Goal: Entertainment & Leisure: Consume media (video, audio)

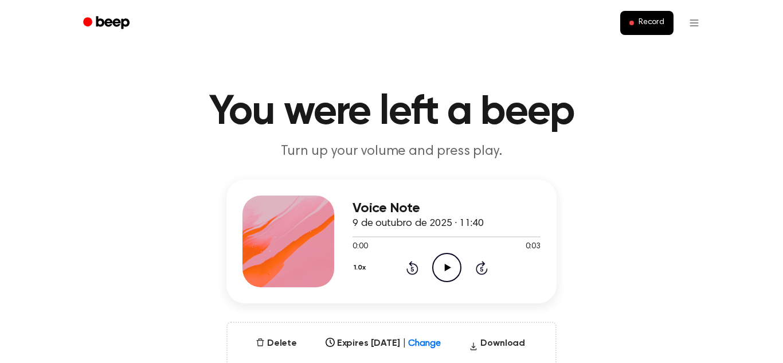
click at [432, 270] on icon "Play Audio" at bounding box center [446, 267] width 29 height 29
click at [446, 269] on icon at bounding box center [447, 267] width 6 height 7
click at [437, 271] on icon "Play Audio" at bounding box center [446, 267] width 29 height 29
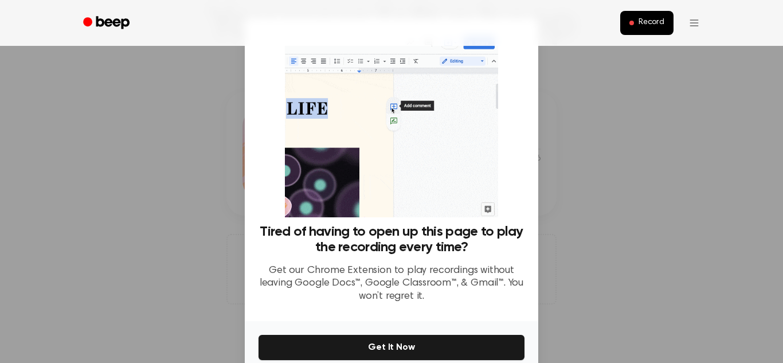
scroll to position [248, 0]
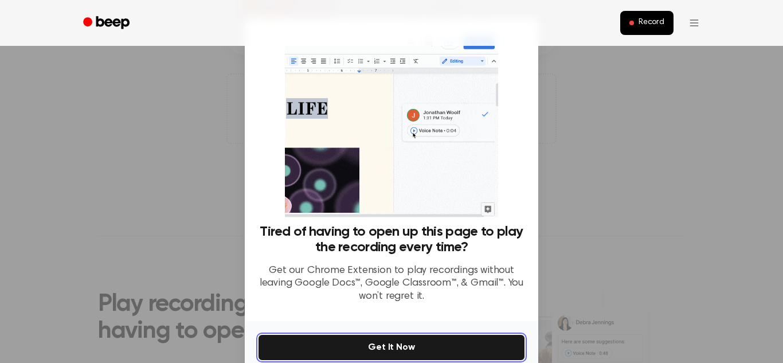
click at [431, 354] on button "Get It Now" at bounding box center [391, 347] width 266 height 25
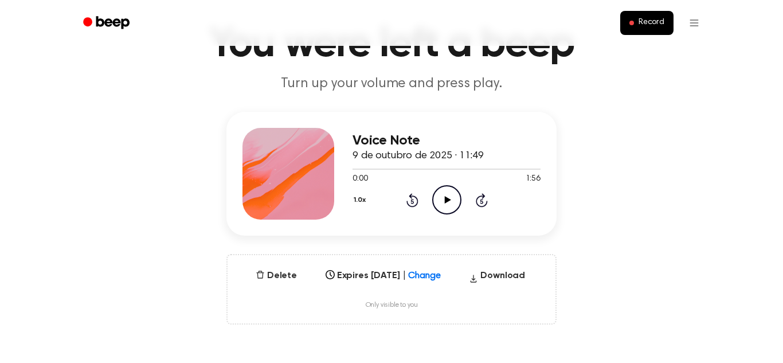
scroll to position [58, 0]
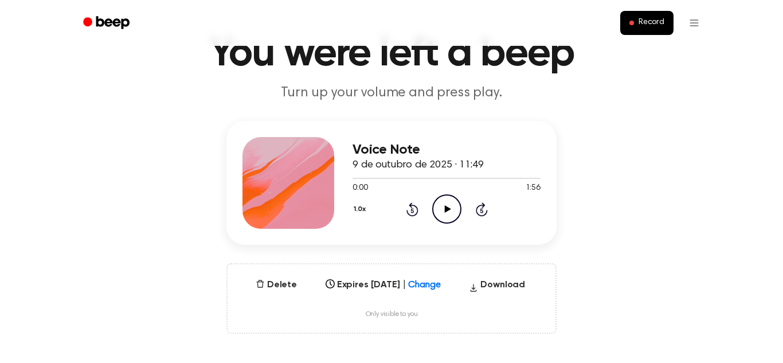
click at [439, 207] on icon "Play Audio" at bounding box center [446, 208] width 29 height 29
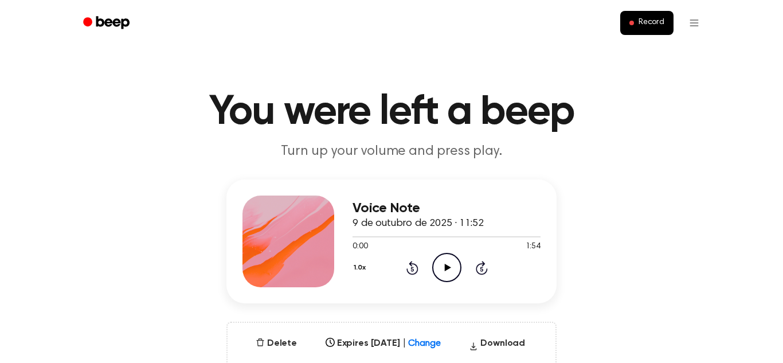
click at [438, 264] on icon "Play Audio" at bounding box center [446, 267] width 29 height 29
click at [487, 269] on icon at bounding box center [482, 268] width 12 height 14
click at [475, 265] on icon "Skip 5 seconds" at bounding box center [481, 267] width 13 height 15
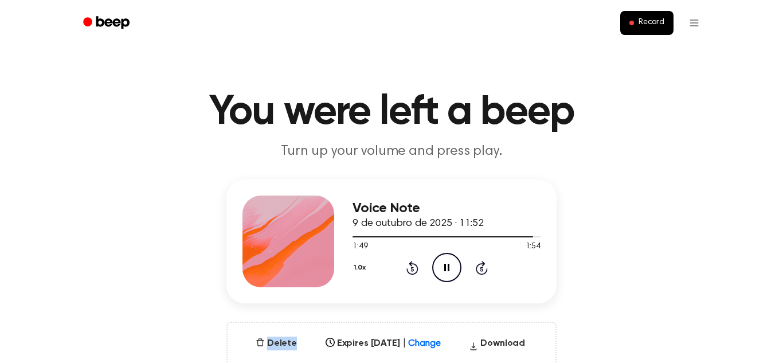
click at [475, 265] on icon "Skip 5 seconds" at bounding box center [481, 267] width 13 height 15
